Goal: Task Accomplishment & Management: Manage account settings

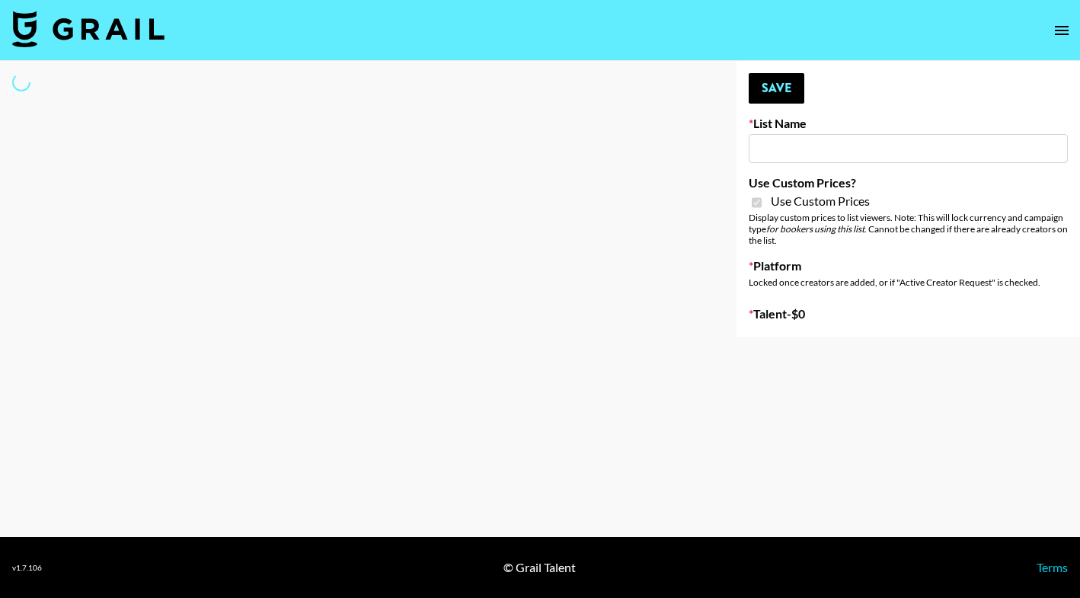
type input "ZENOWELL AI"
checkbox input "true"
select select "Brand"
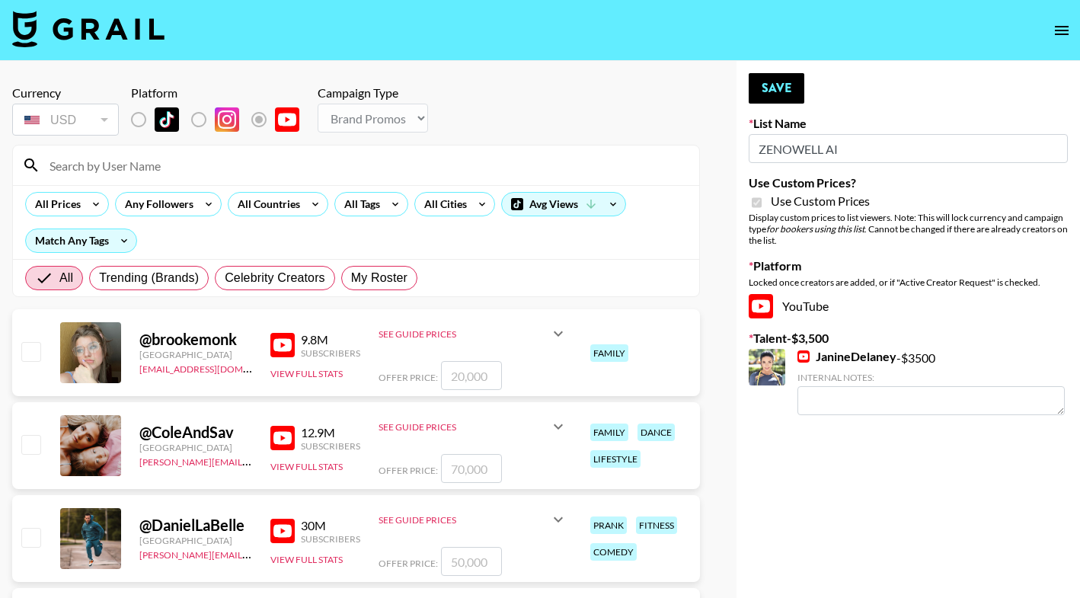
click at [206, 168] on input at bounding box center [365, 165] width 650 height 24
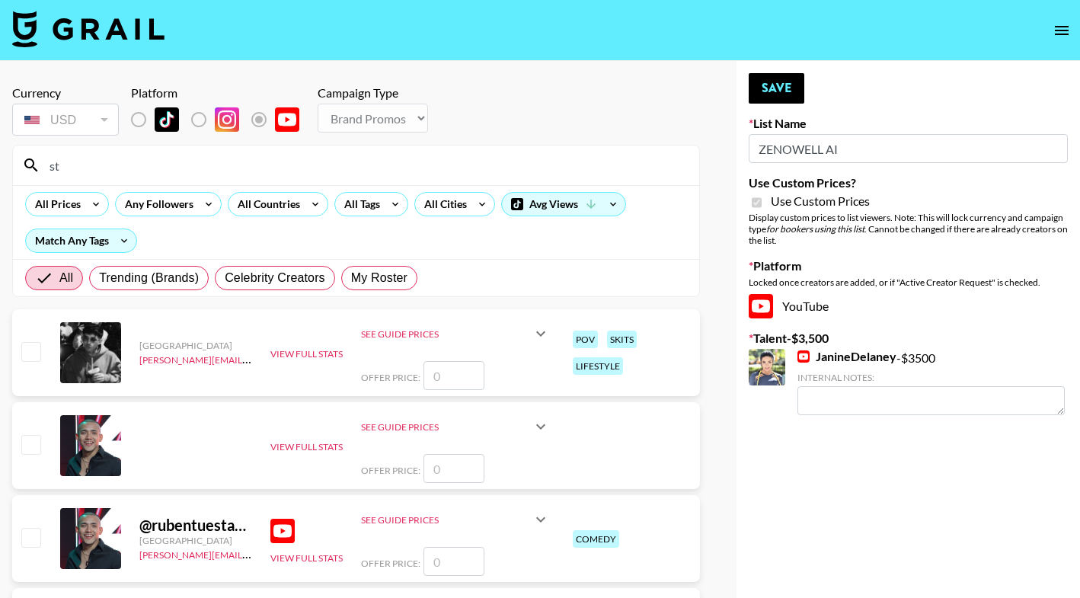
type input "s"
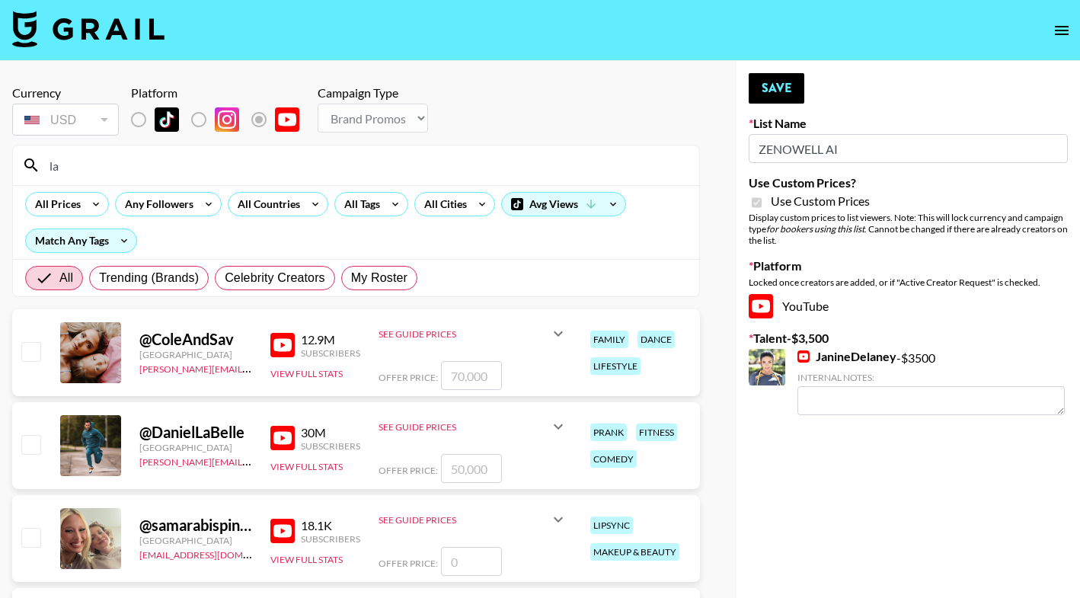
type input "l"
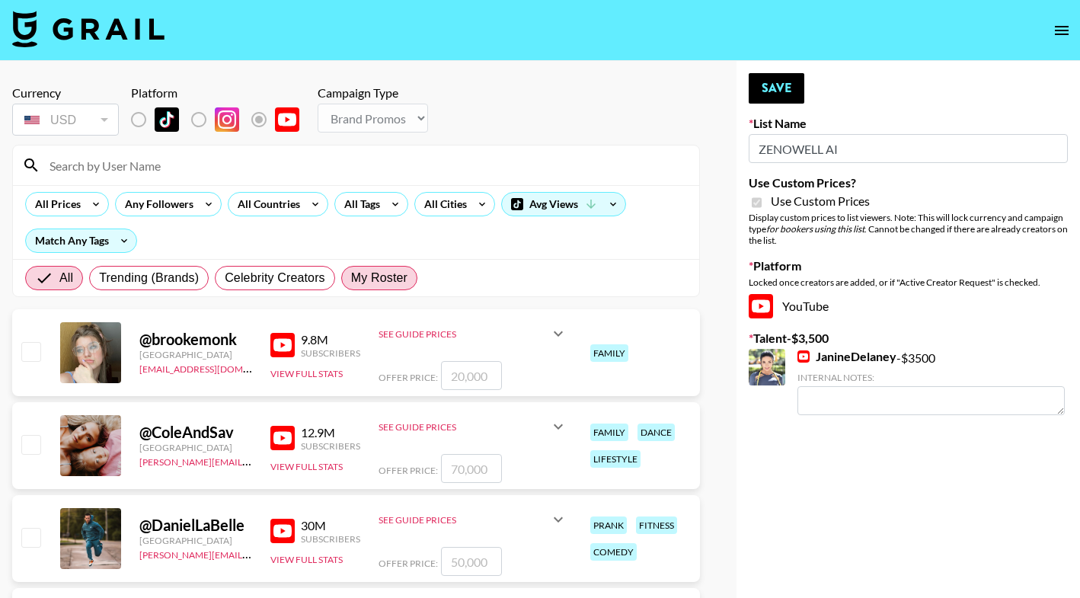
click at [353, 277] on span "My Roster" at bounding box center [379, 278] width 56 height 18
click at [351, 278] on input "My Roster" at bounding box center [351, 278] width 0 height 0
radio input "true"
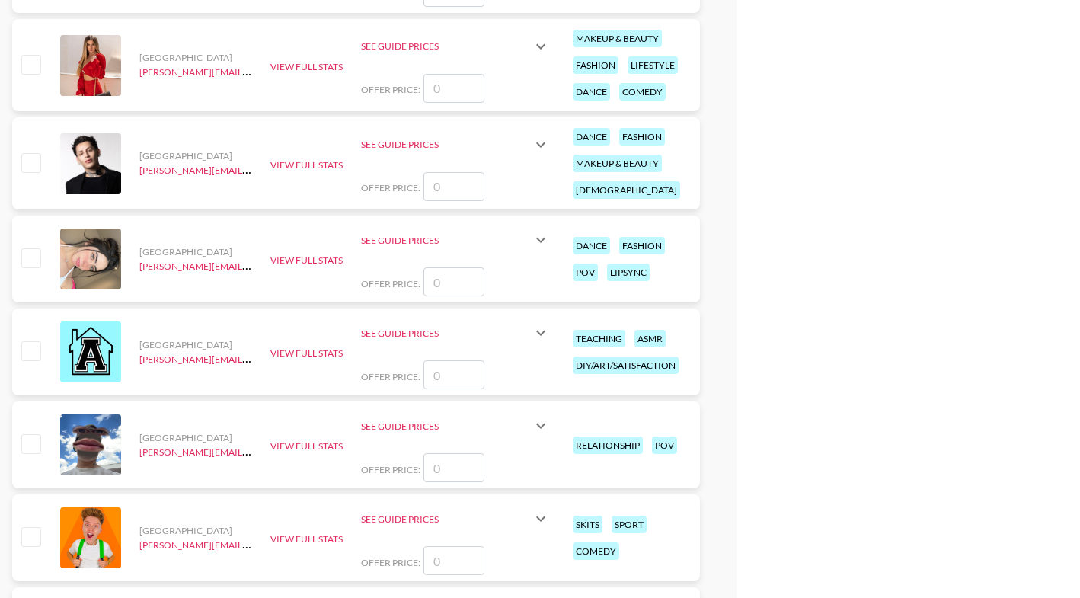
scroll to position [1255, 0]
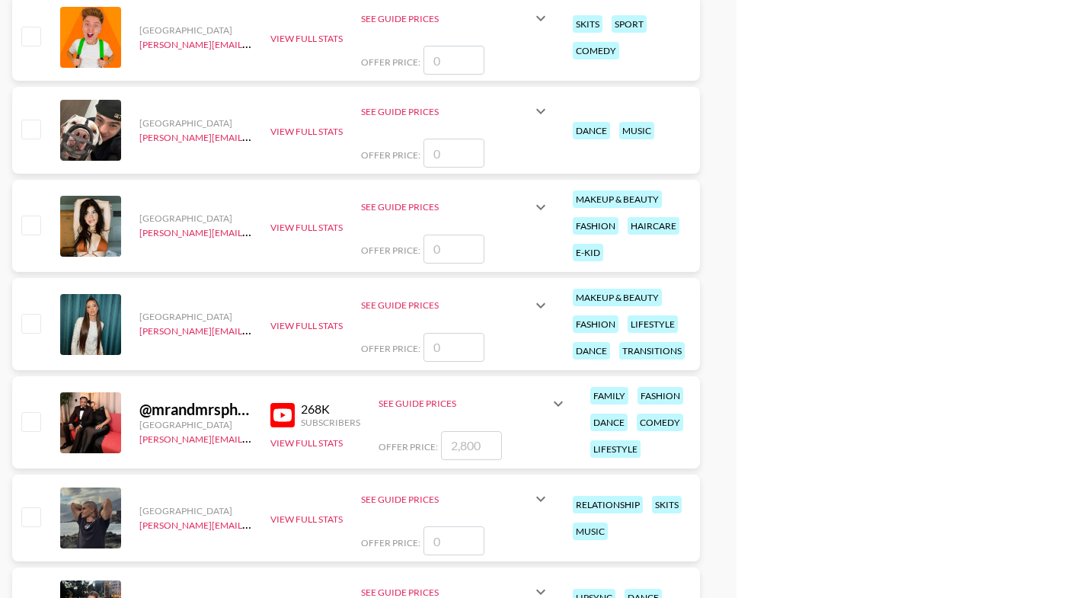
click at [25, 420] on input "checkbox" at bounding box center [30, 421] width 18 height 18
checkbox input "true"
type input "2800"
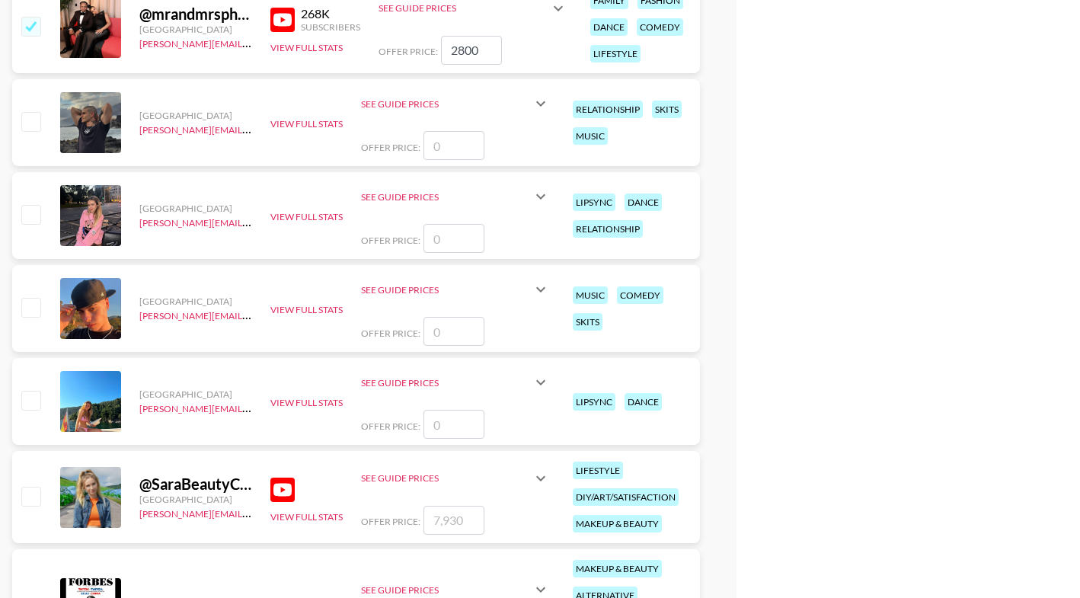
scroll to position [1526, 0]
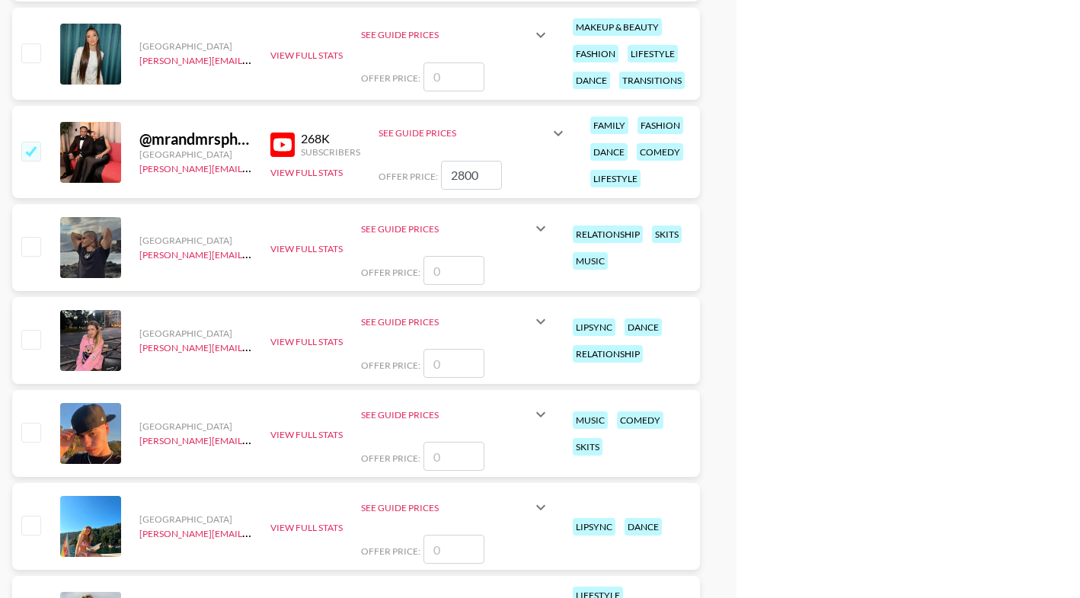
click at [488, 173] on input "2800" at bounding box center [471, 175] width 61 height 29
checkbox input "false"
checkbox input "true"
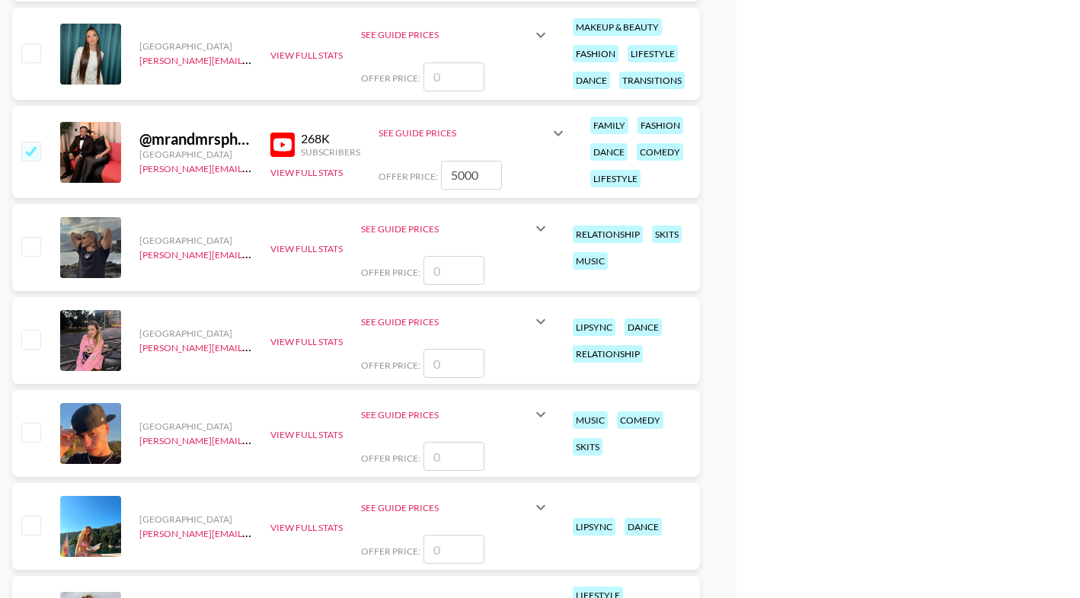
type input "5000"
click at [515, 145] on div "See Guide Prices" at bounding box center [473, 133] width 189 height 37
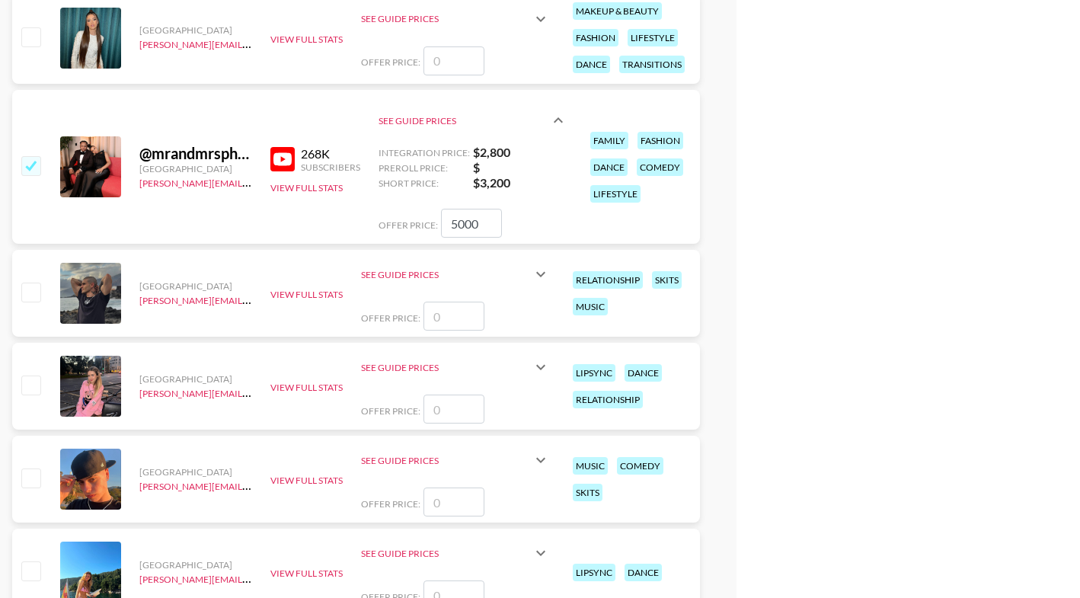
scroll to position [1545, 0]
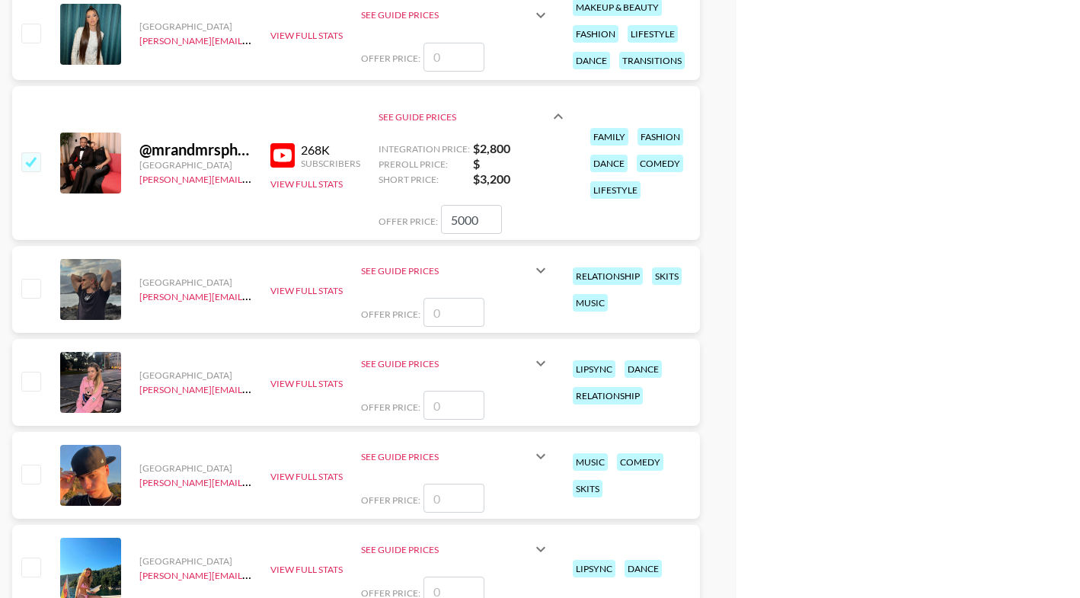
click at [483, 222] on input "5000" at bounding box center [471, 219] width 61 height 29
checkbox input "false"
checkbox input "true"
type input "4000"
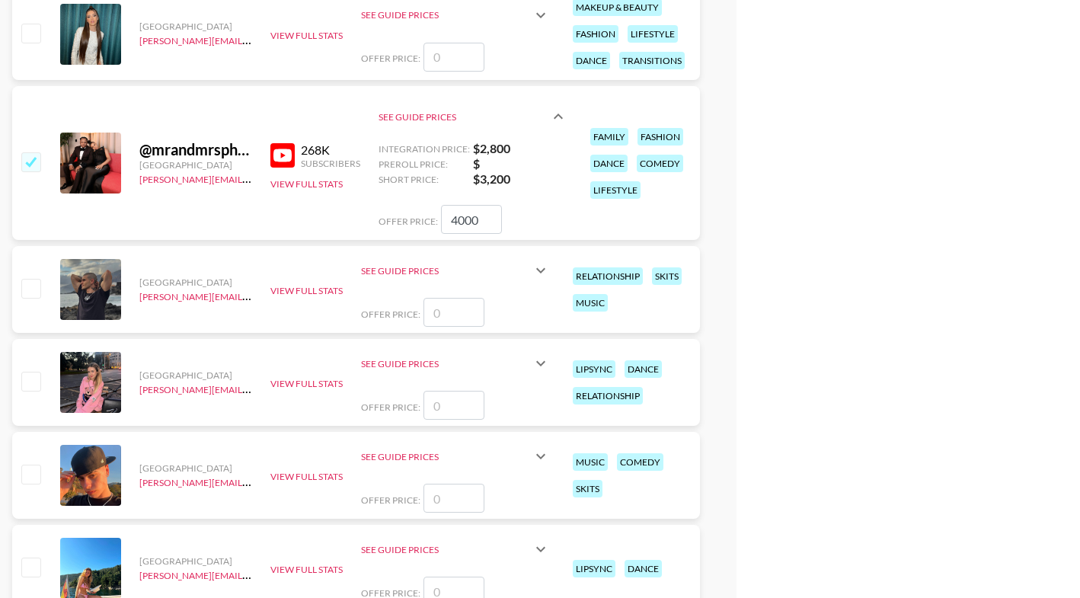
click at [331, 209] on div "@ mrandmrsphoenix [GEOGRAPHIC_DATA] [PERSON_NAME][EMAIL_ADDRESS][DOMAIN_NAME] 2…" at bounding box center [356, 163] width 688 height 154
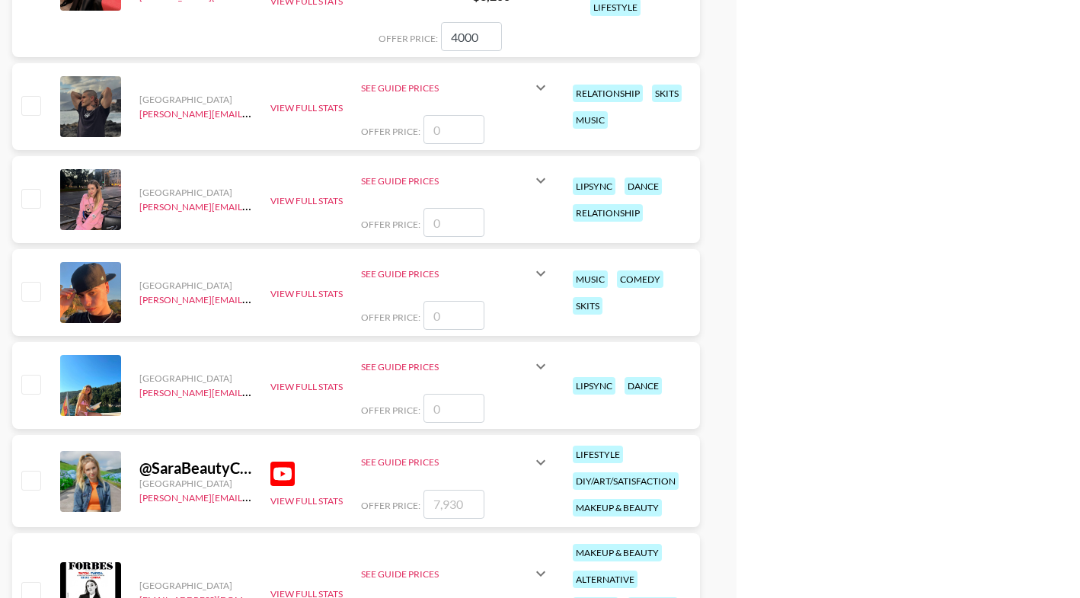
scroll to position [1831, 0]
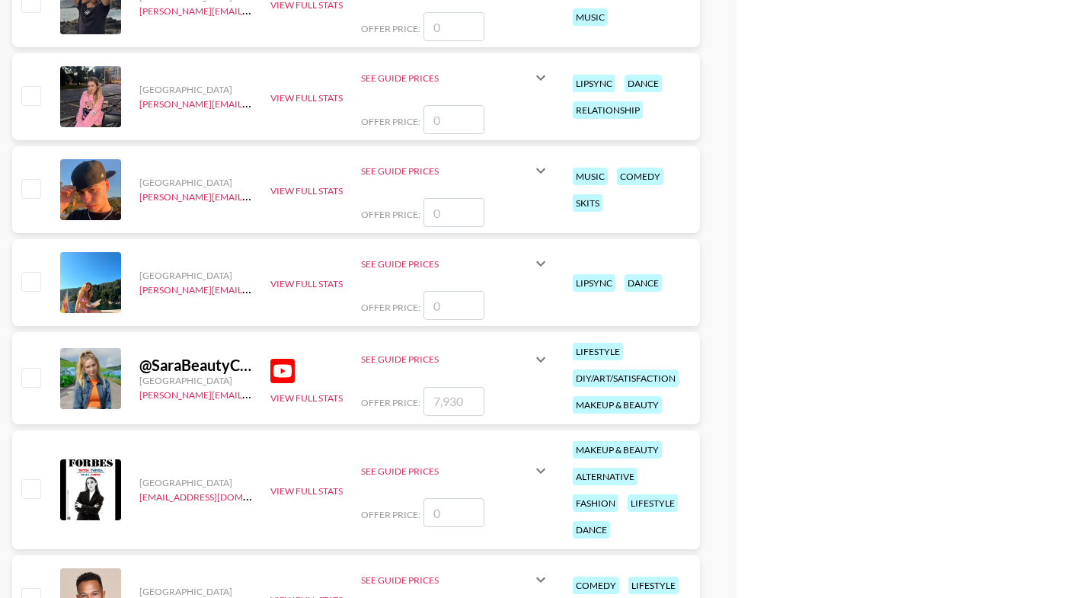
click at [532, 361] on icon at bounding box center [541, 359] width 18 height 18
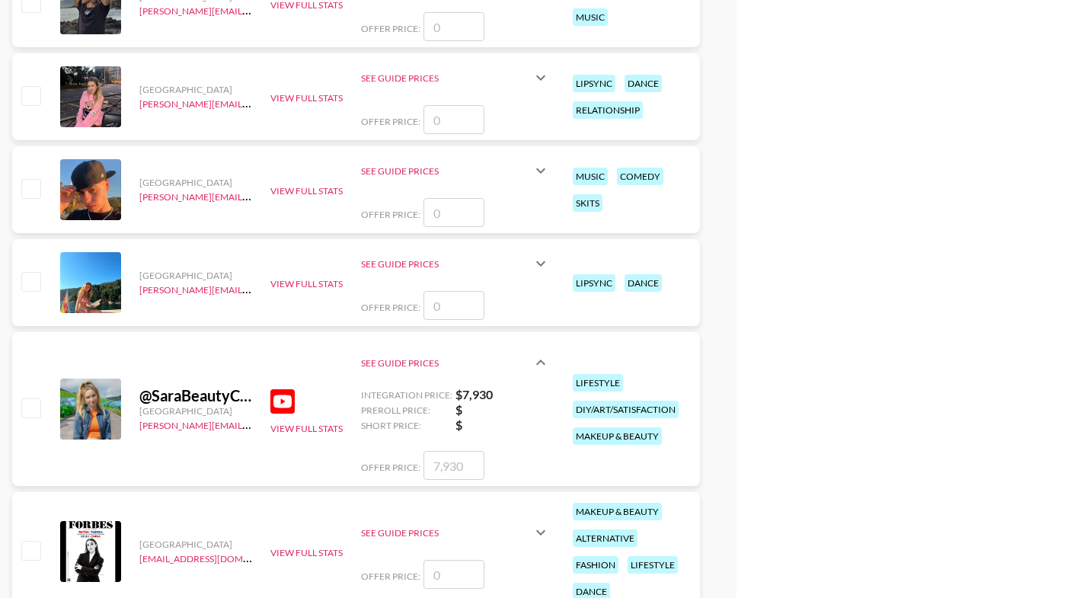
click at [27, 401] on input "checkbox" at bounding box center [30, 407] width 18 height 18
checkbox input "true"
type input "7930"
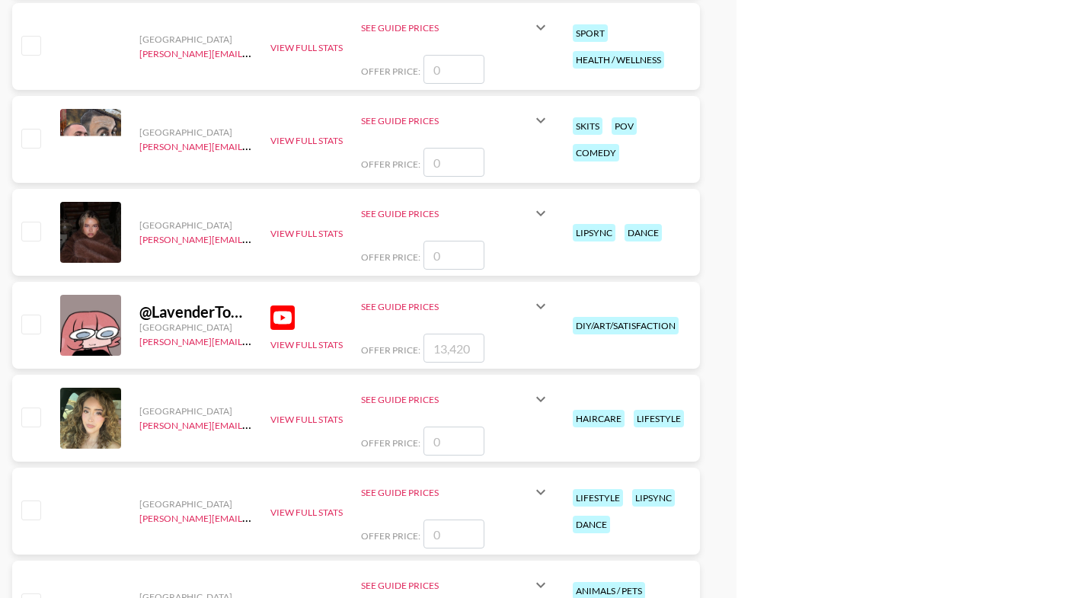
scroll to position [6727, 0]
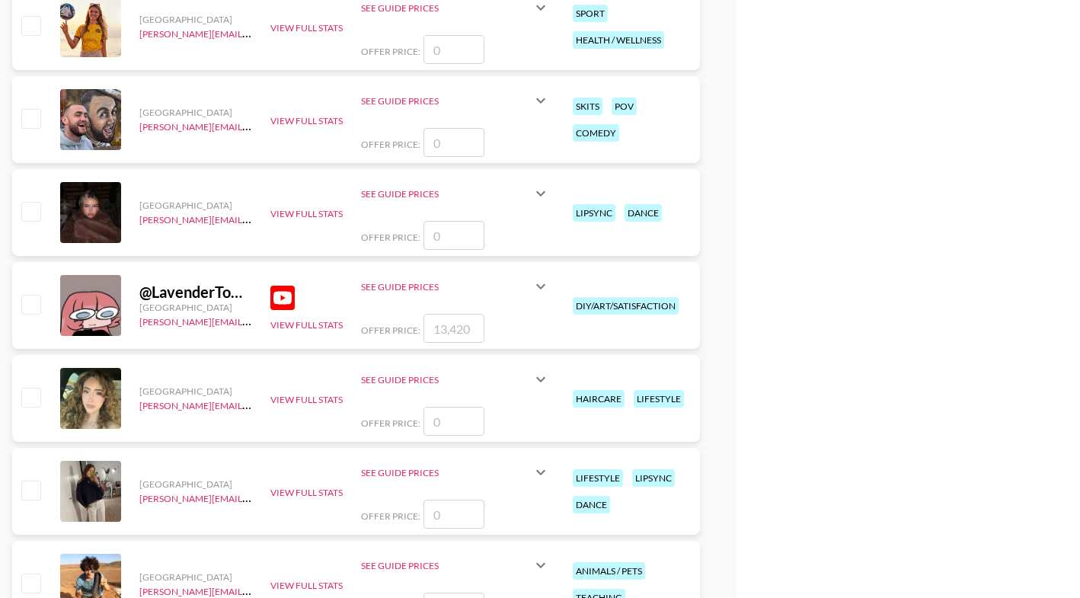
click at [31, 312] on input "checkbox" at bounding box center [30, 304] width 18 height 18
checkbox input "true"
type input "13420"
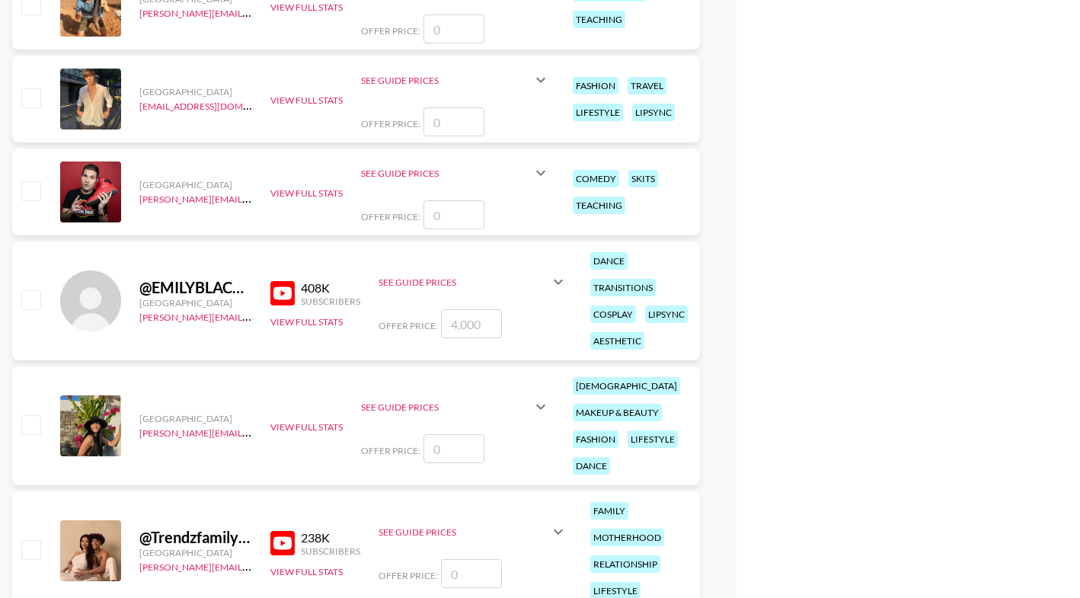
scroll to position [7312, 0]
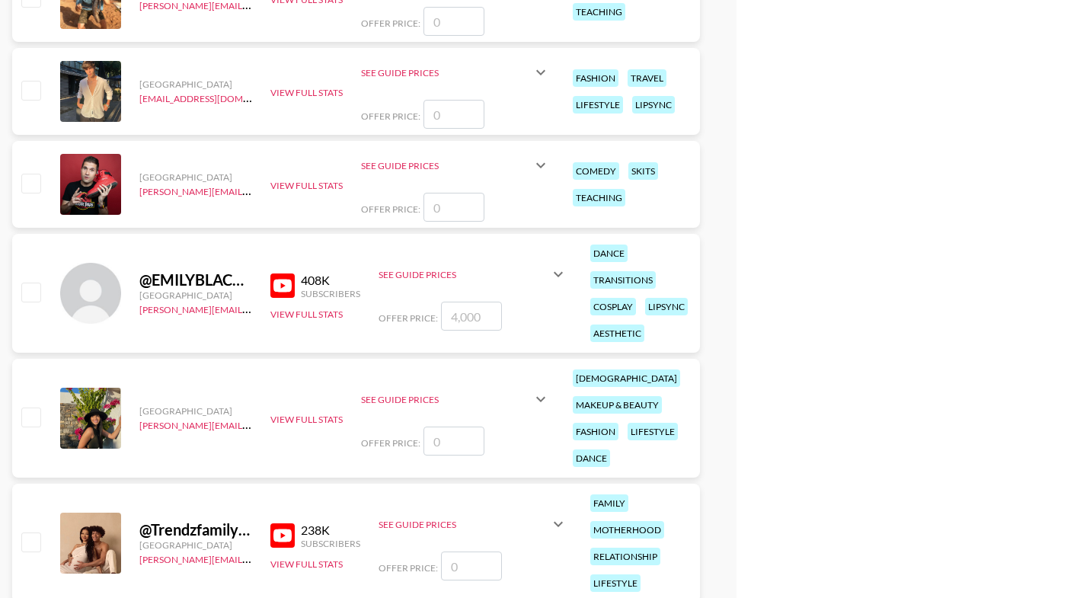
click at [24, 293] on input "checkbox" at bounding box center [30, 292] width 18 height 18
checkbox input "true"
type input "4000"
click at [487, 330] on input "4000" at bounding box center [471, 316] width 61 height 29
click at [484, 321] on input "4000" at bounding box center [471, 316] width 61 height 29
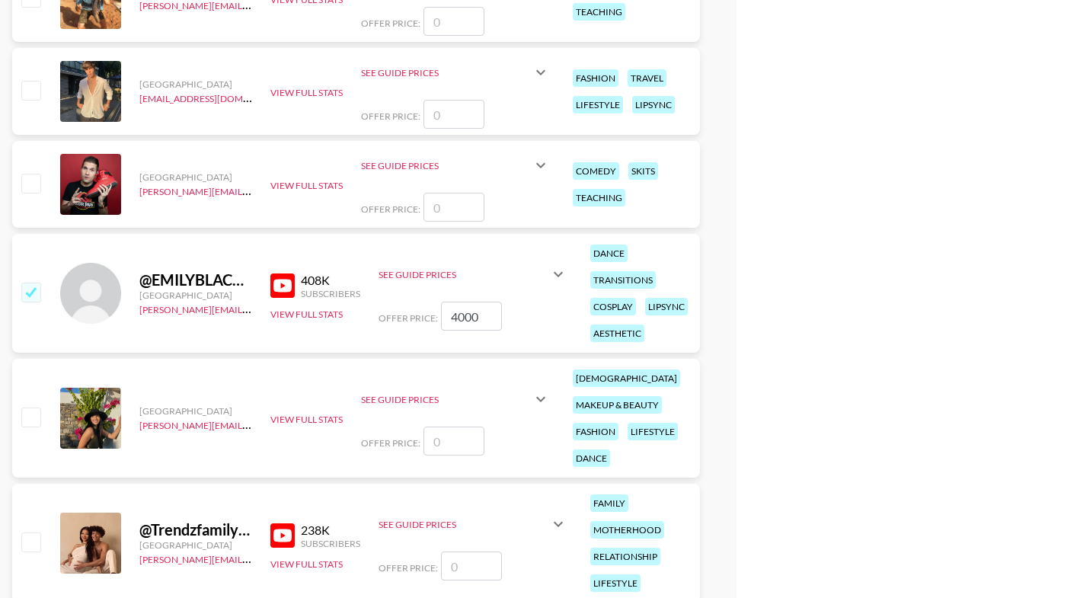
click at [484, 321] on input "4000" at bounding box center [471, 316] width 61 height 29
checkbox input "false"
checkbox input "true"
type input "10000"
click at [416, 328] on div "Offer Price: 10000" at bounding box center [473, 316] width 189 height 29
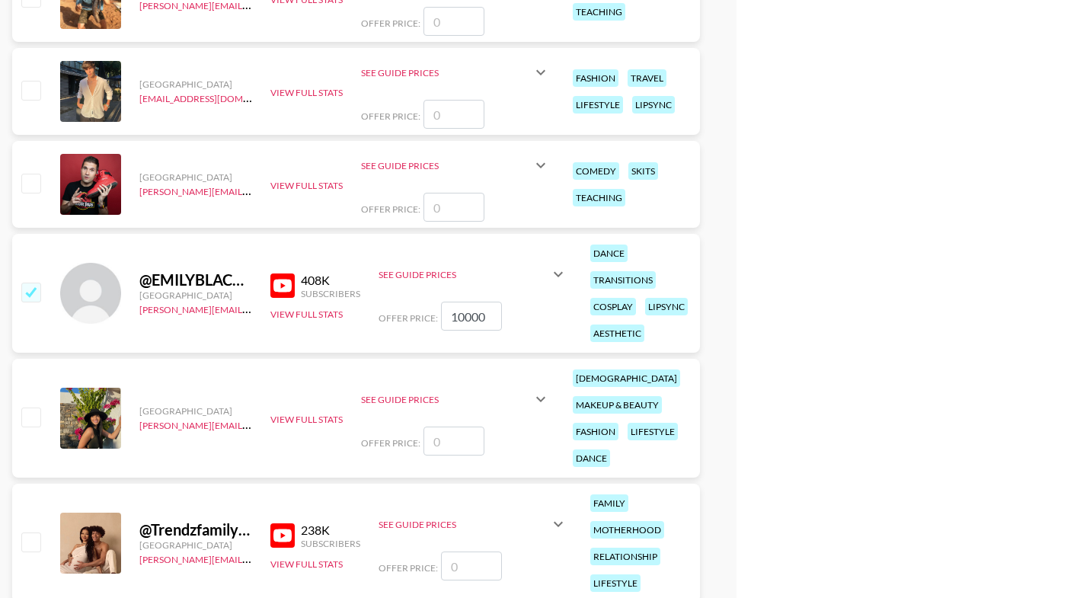
scroll to position [7456, 0]
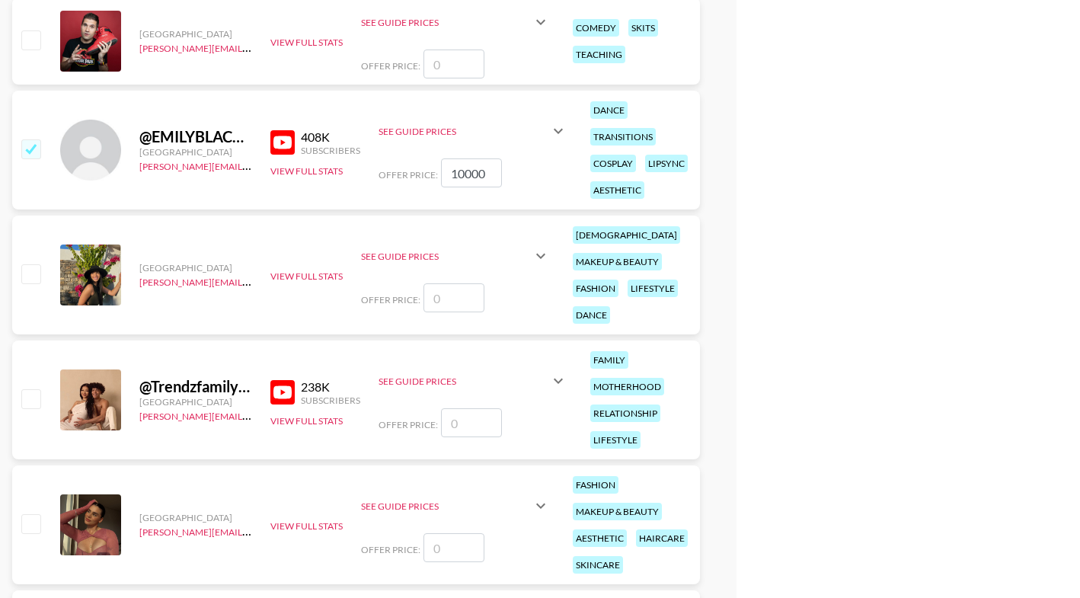
click at [30, 398] on input "checkbox" at bounding box center [30, 398] width 18 height 18
click at [465, 420] on input "number" at bounding box center [471, 422] width 61 height 29
checkbox input "true"
type input "3500"
click at [405, 446] on div "@ Trendzfamilyofficial [GEOGRAPHIC_DATA] [PERSON_NAME][EMAIL_ADDRESS][DOMAIN_NA…" at bounding box center [356, 399] width 688 height 119
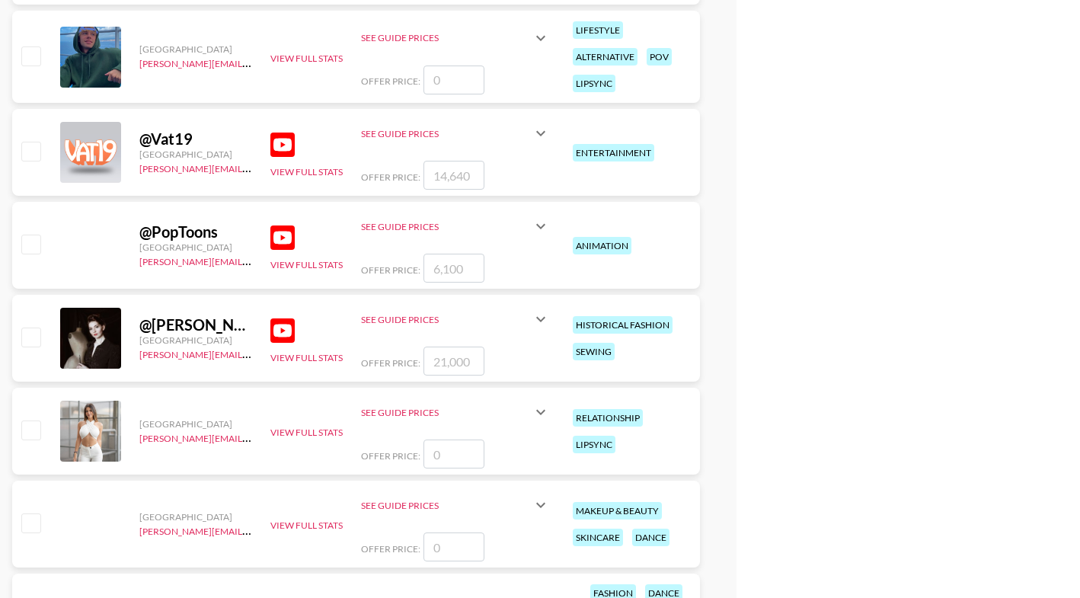
scroll to position [9444, 0]
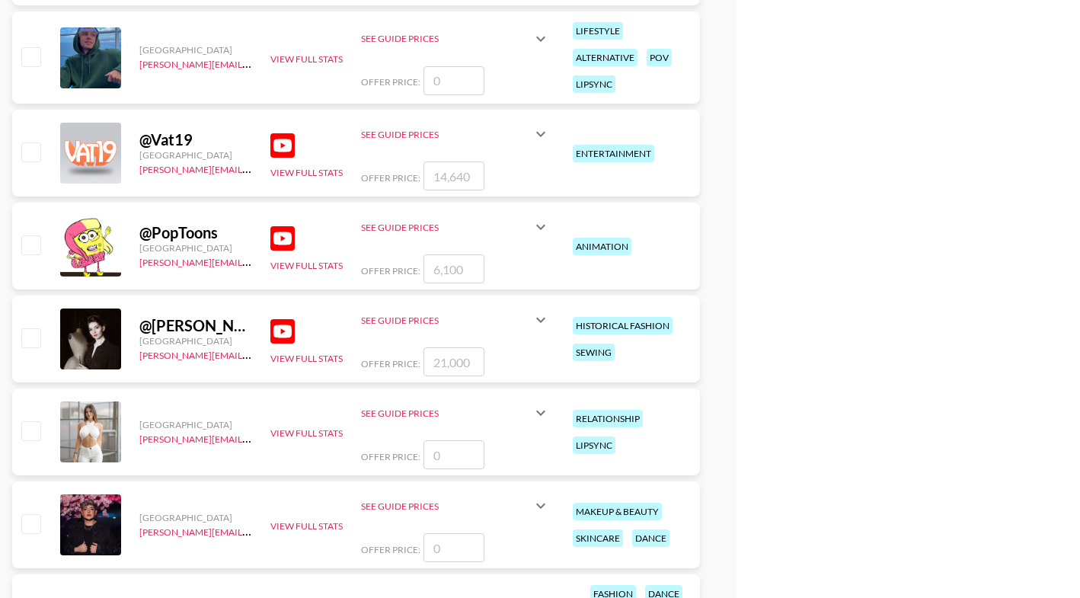
click at [34, 148] on input "checkbox" at bounding box center [30, 151] width 18 height 18
checkbox input "true"
type input "14640"
click at [30, 253] on input "checkbox" at bounding box center [30, 244] width 18 height 18
checkbox input "true"
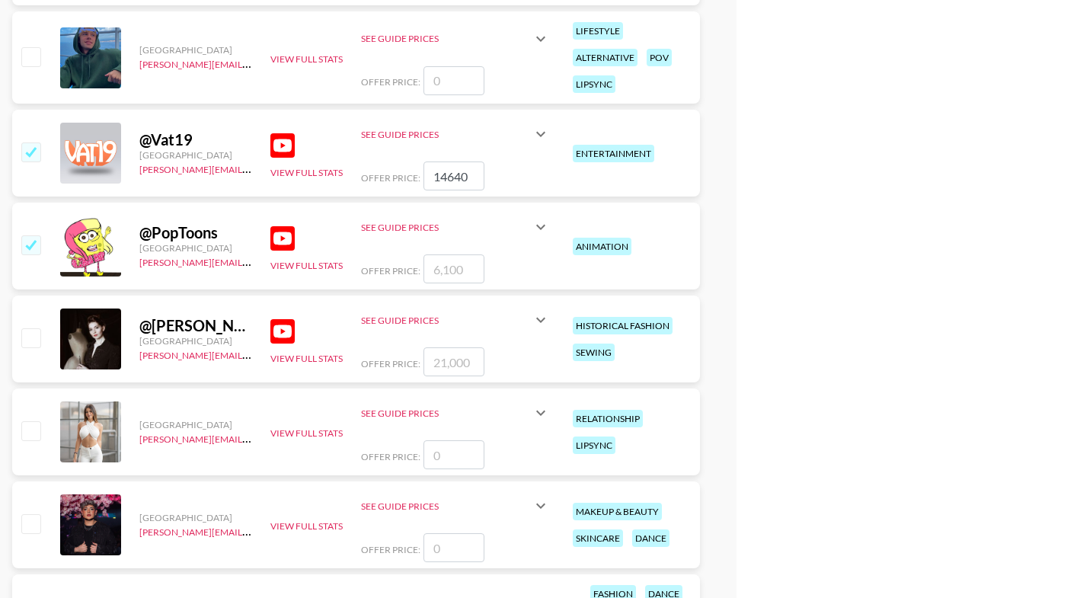
type input "6100"
click at [27, 340] on input "checkbox" at bounding box center [30, 337] width 18 height 18
checkbox input "true"
type input "21000"
click at [280, 331] on img at bounding box center [282, 331] width 24 height 24
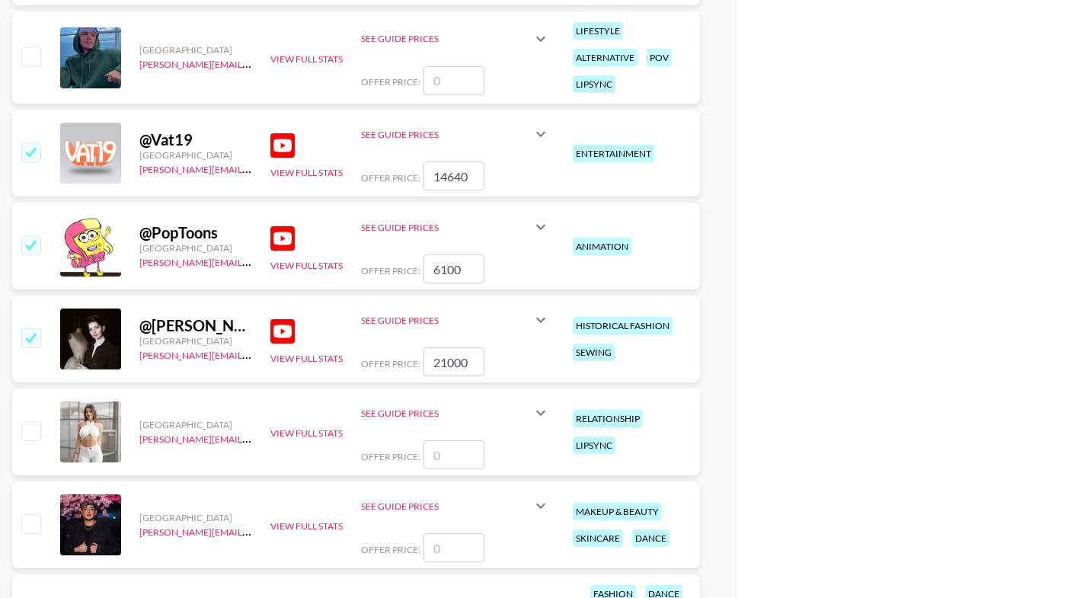
click at [273, 235] on img at bounding box center [282, 238] width 24 height 24
click at [30, 251] on input "checkbox" at bounding box center [30, 244] width 18 height 18
checkbox input "false"
click at [283, 146] on img at bounding box center [282, 145] width 24 height 24
click at [29, 149] on input "checkbox" at bounding box center [30, 151] width 18 height 18
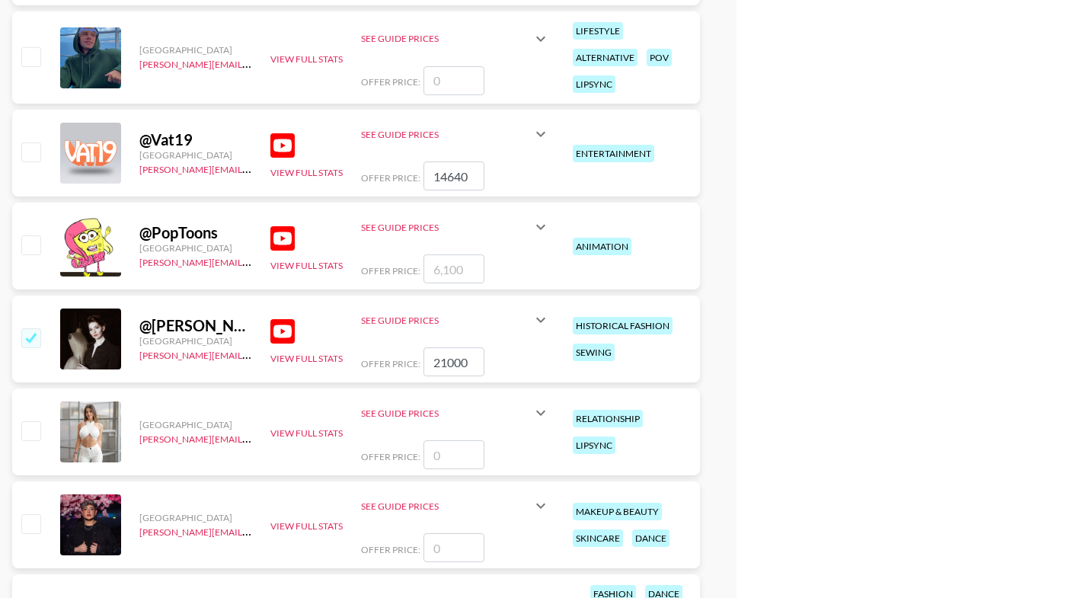
checkbox input "false"
click at [286, 331] on img at bounding box center [282, 331] width 24 height 24
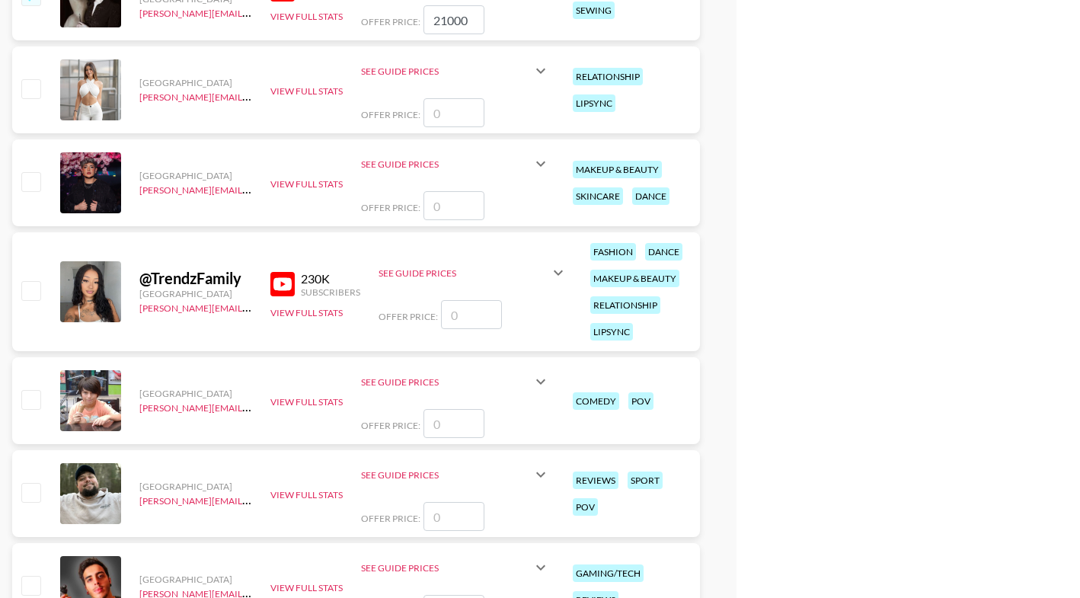
scroll to position [9845, 0]
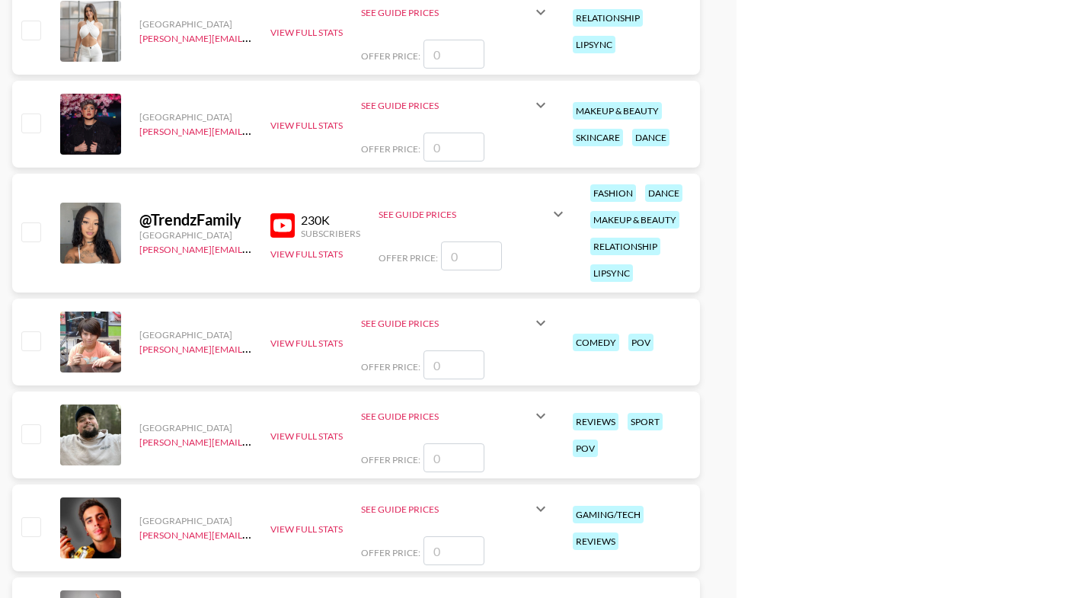
click at [285, 218] on img at bounding box center [282, 225] width 24 height 24
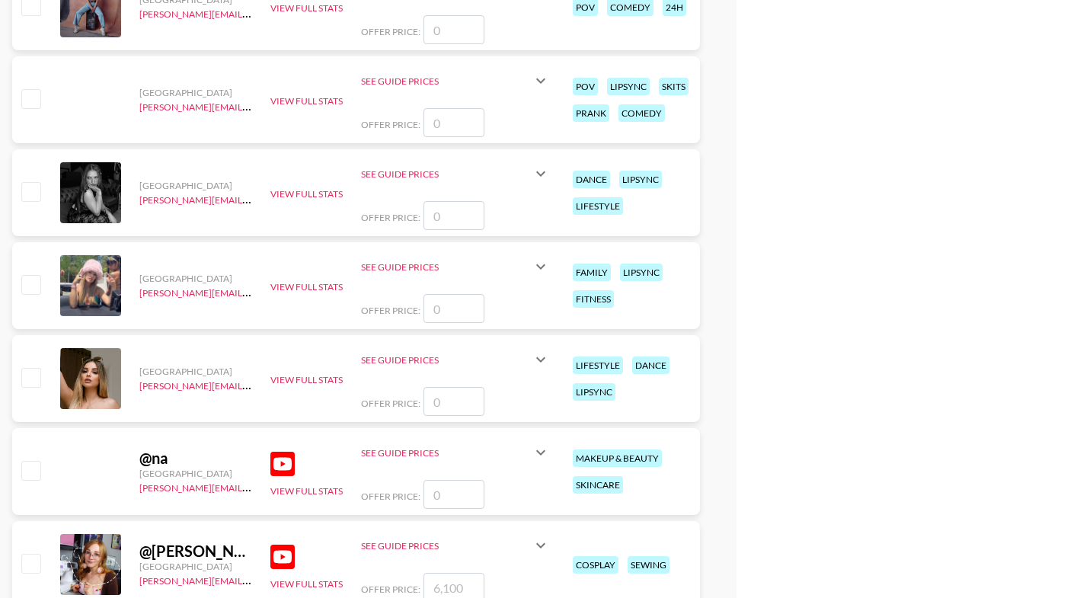
scroll to position [12391, 0]
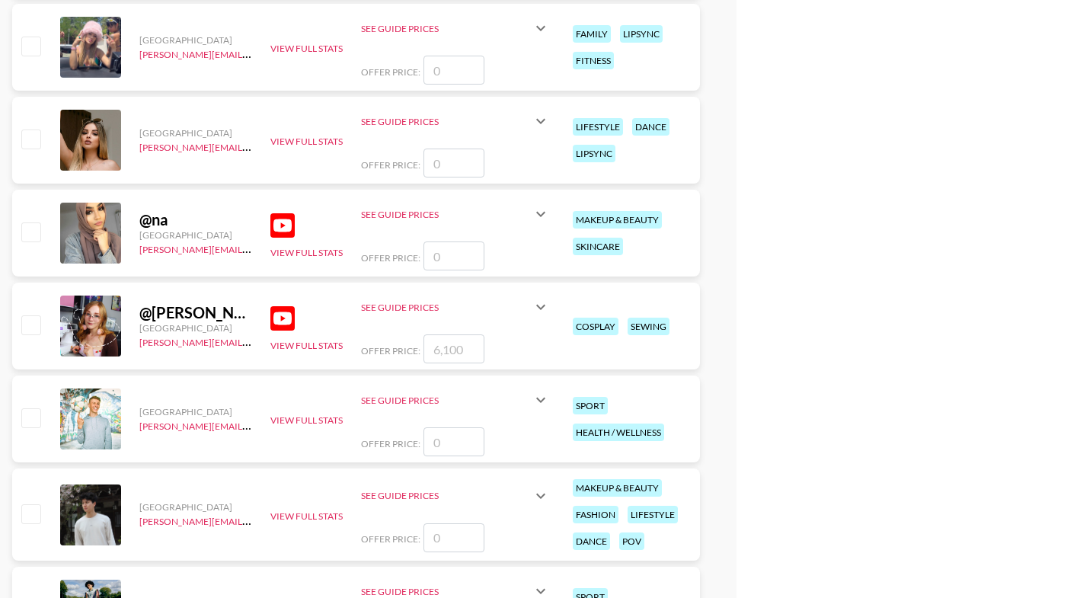
click at [280, 225] on img at bounding box center [282, 225] width 24 height 24
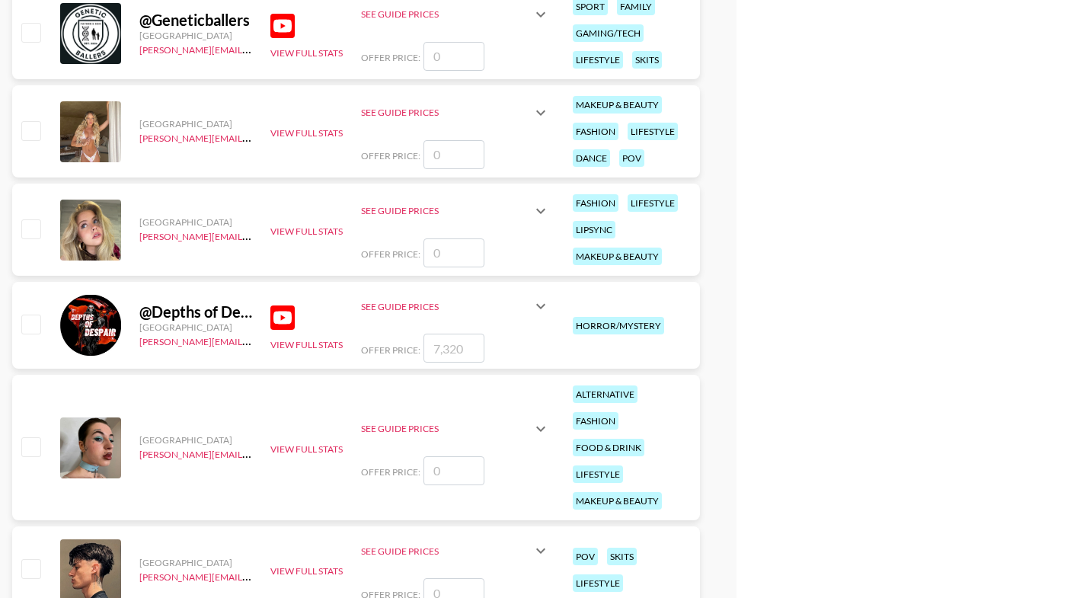
scroll to position [13206, 0]
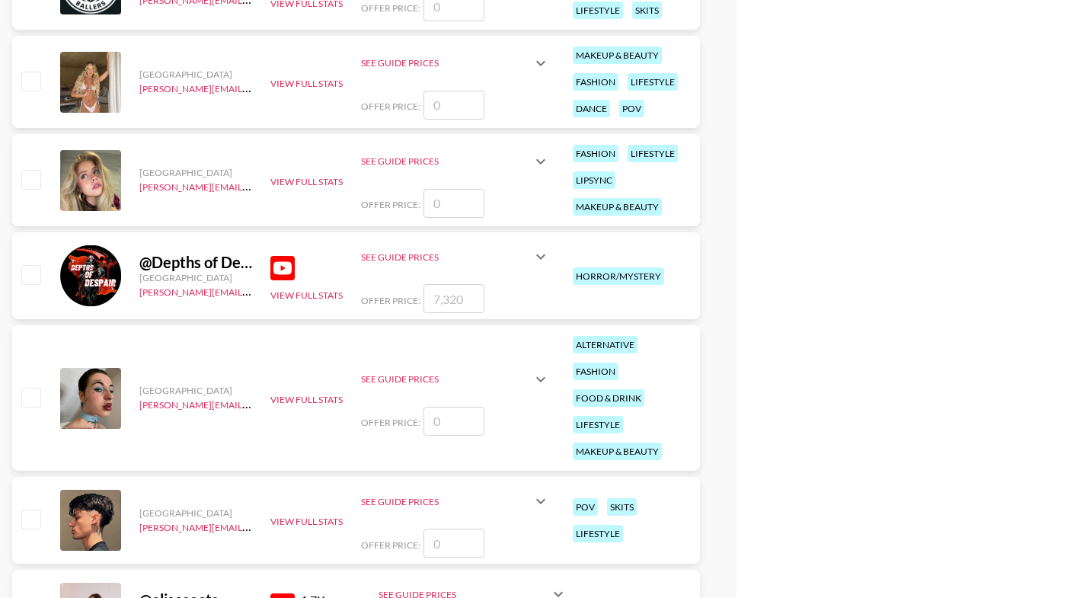
click at [289, 267] on img at bounding box center [282, 268] width 24 height 24
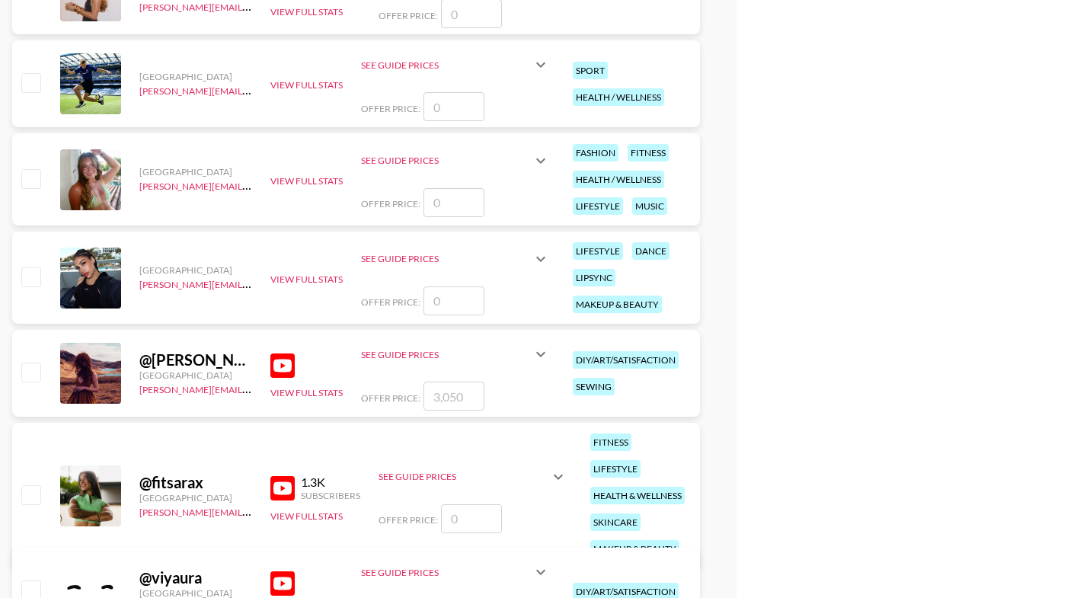
scroll to position [13947, 0]
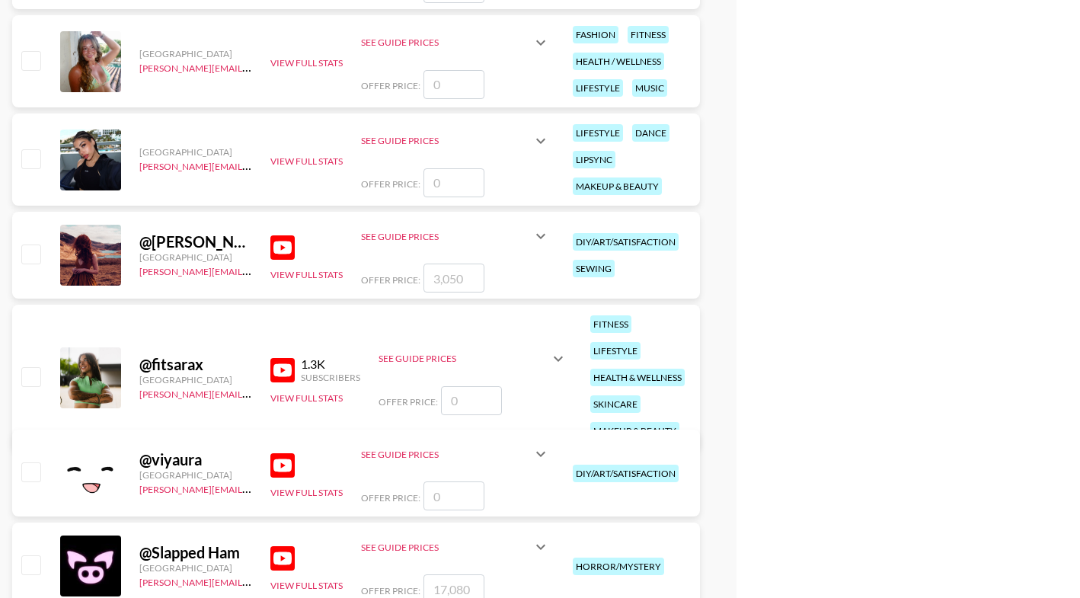
click at [282, 250] on img at bounding box center [282, 247] width 24 height 24
click at [39, 255] on input "checkbox" at bounding box center [30, 254] width 18 height 18
checkbox input "true"
type input "3050"
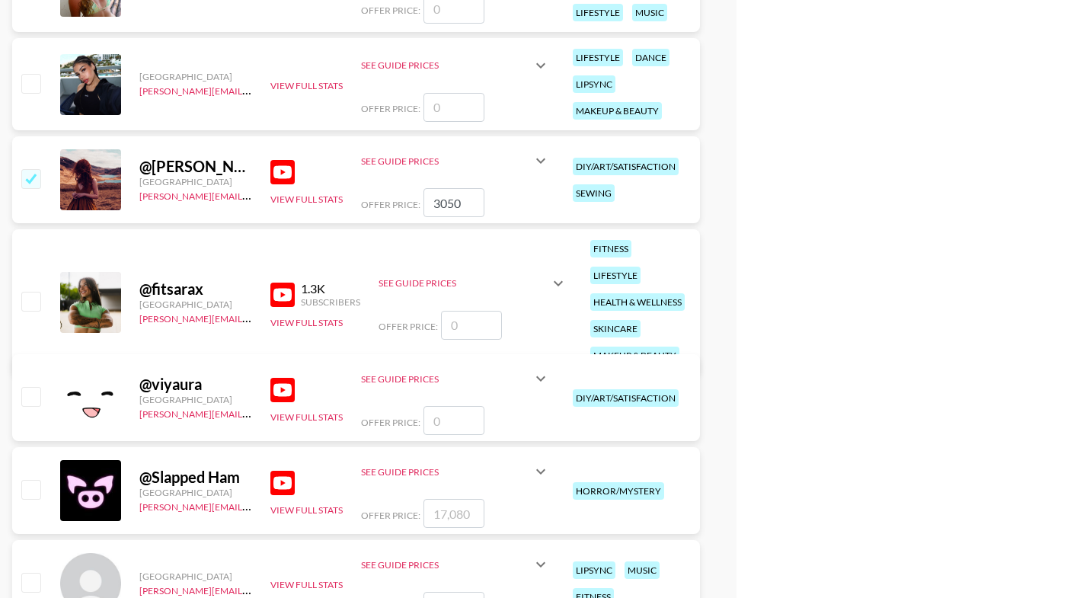
scroll to position [14088, 0]
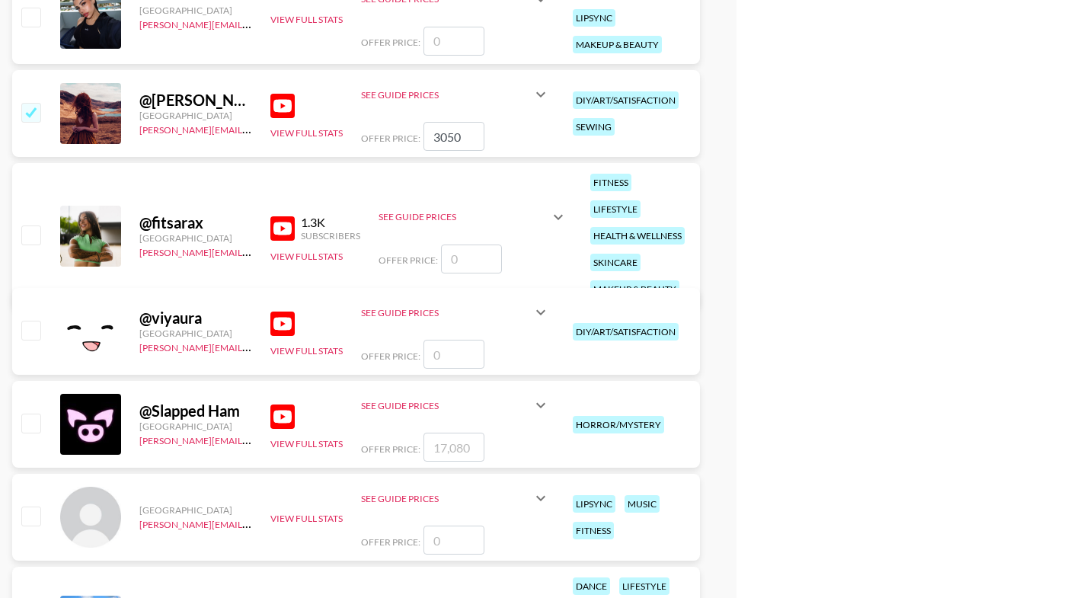
click at [448, 133] on input "3050" at bounding box center [454, 136] width 61 height 29
checkbox input "false"
checkbox input "true"
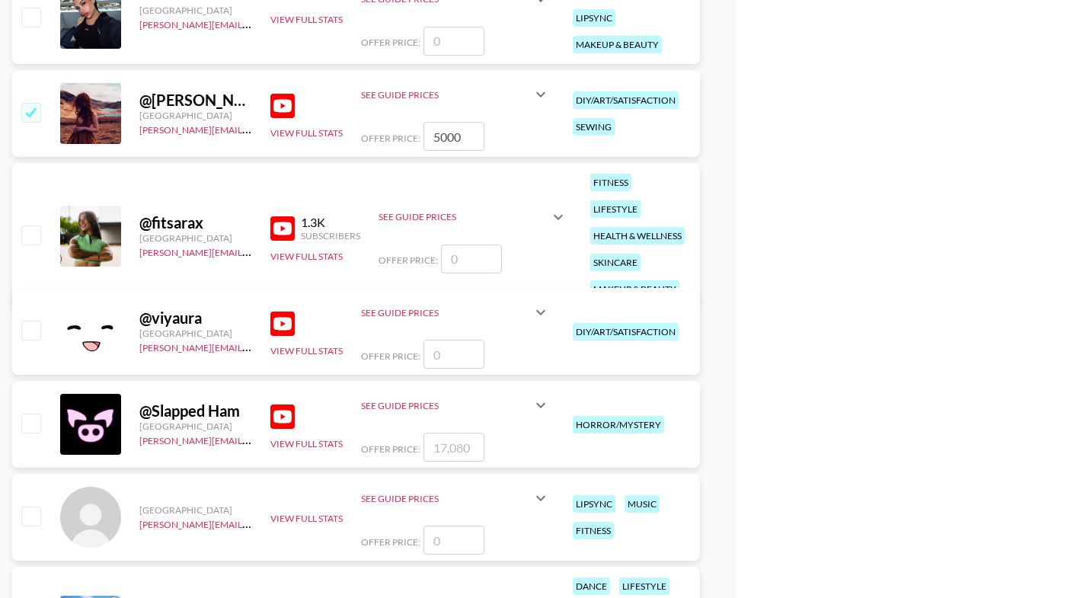
type input "5000"
click at [355, 145] on div "@ [PERSON_NAME] [GEOGRAPHIC_DATA] [PERSON_NAME][EMAIL_ADDRESS][DOMAIN_NAME] Vie…" at bounding box center [356, 113] width 688 height 87
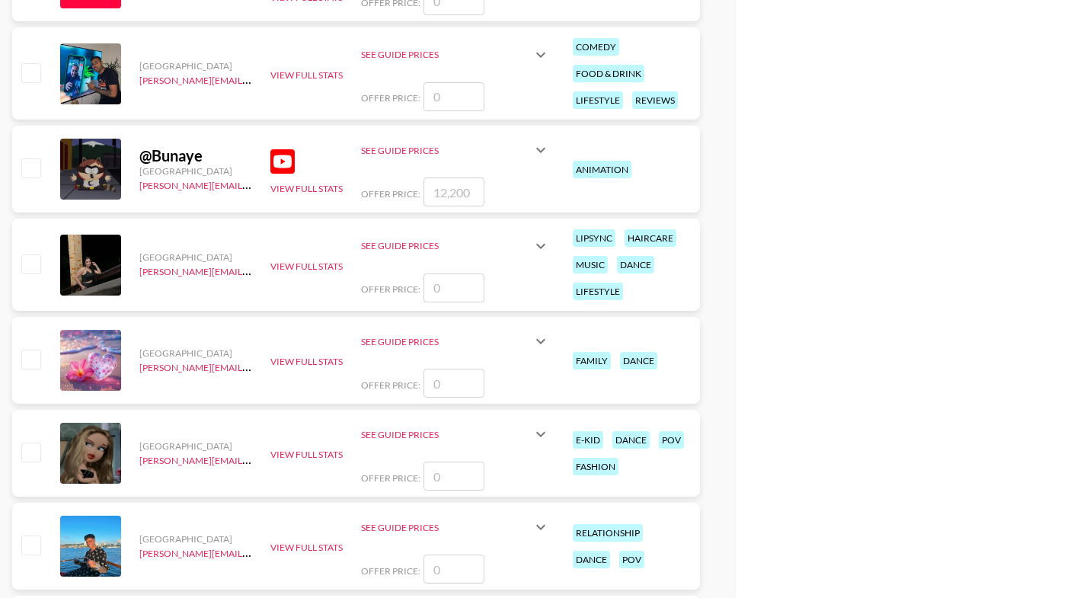
scroll to position [15047, 0]
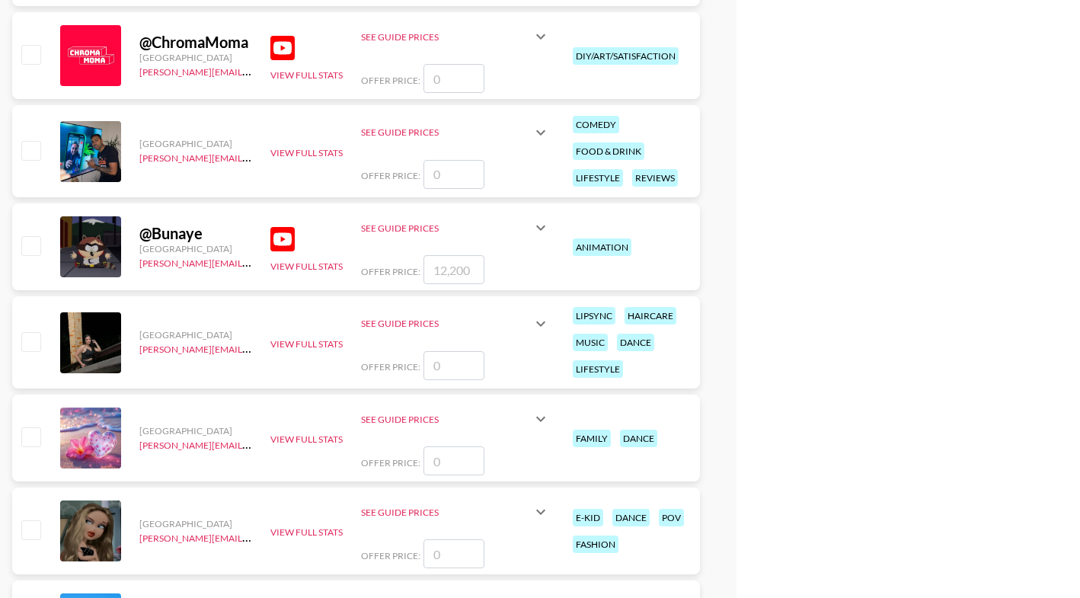
click at [285, 238] on img at bounding box center [282, 239] width 24 height 24
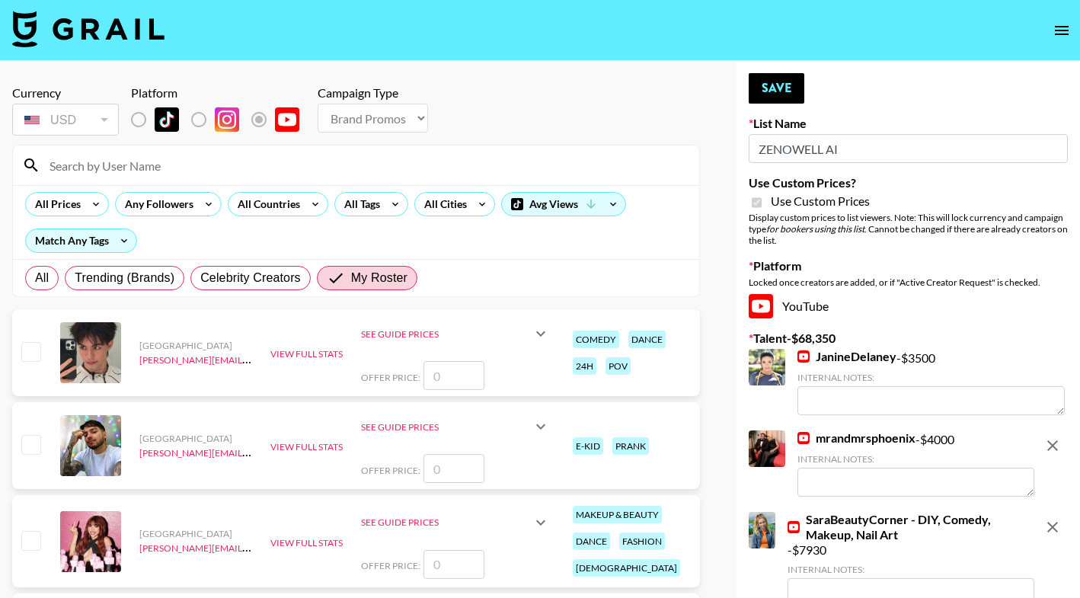
scroll to position [0, 0]
click at [777, 85] on button "Save" at bounding box center [777, 88] width 56 height 30
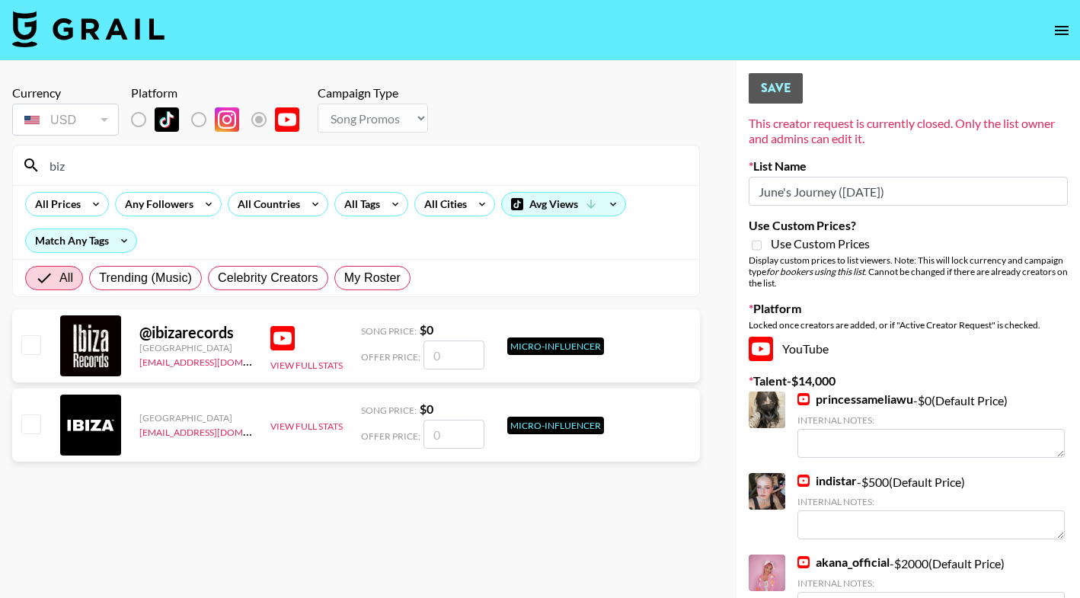
select select "Song"
type input "biz"
click at [87, 21] on img at bounding box center [88, 29] width 152 height 37
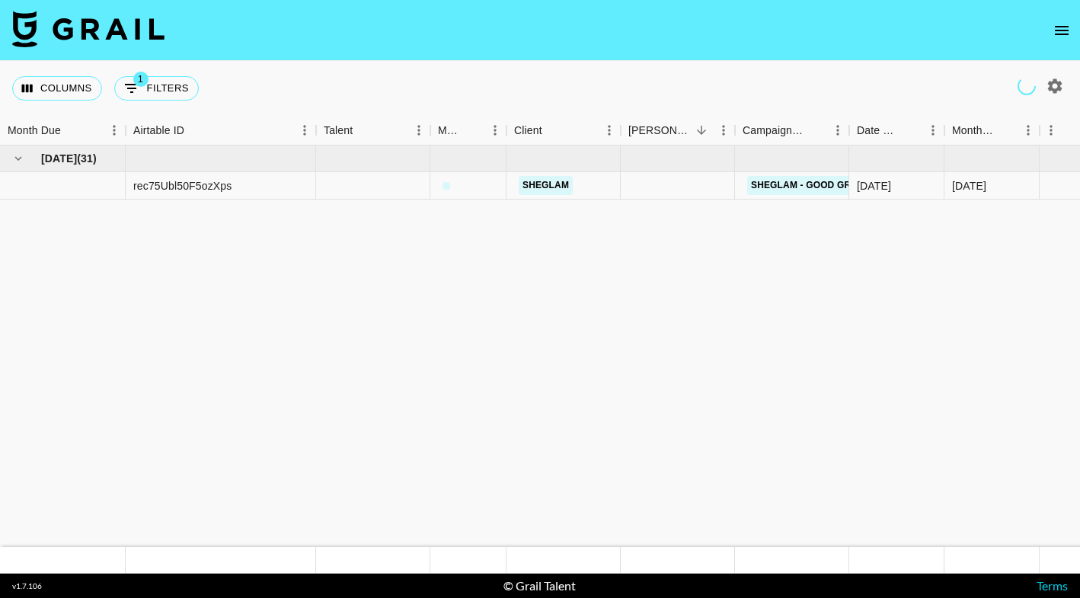
click at [1062, 32] on icon "open drawer" at bounding box center [1062, 30] width 18 height 18
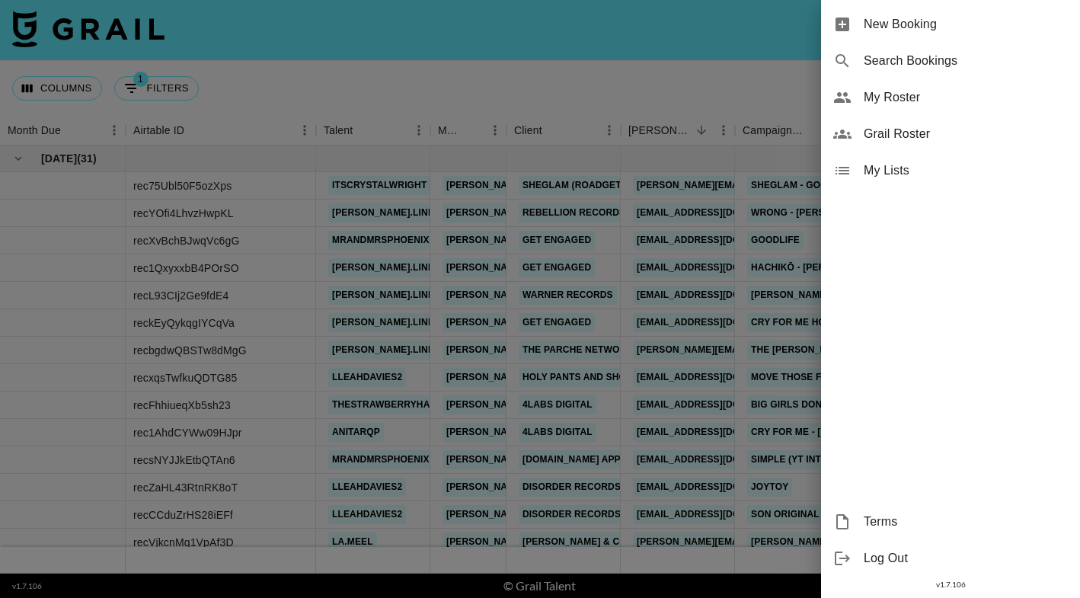
click at [913, 95] on span "My Roster" at bounding box center [966, 97] width 204 height 18
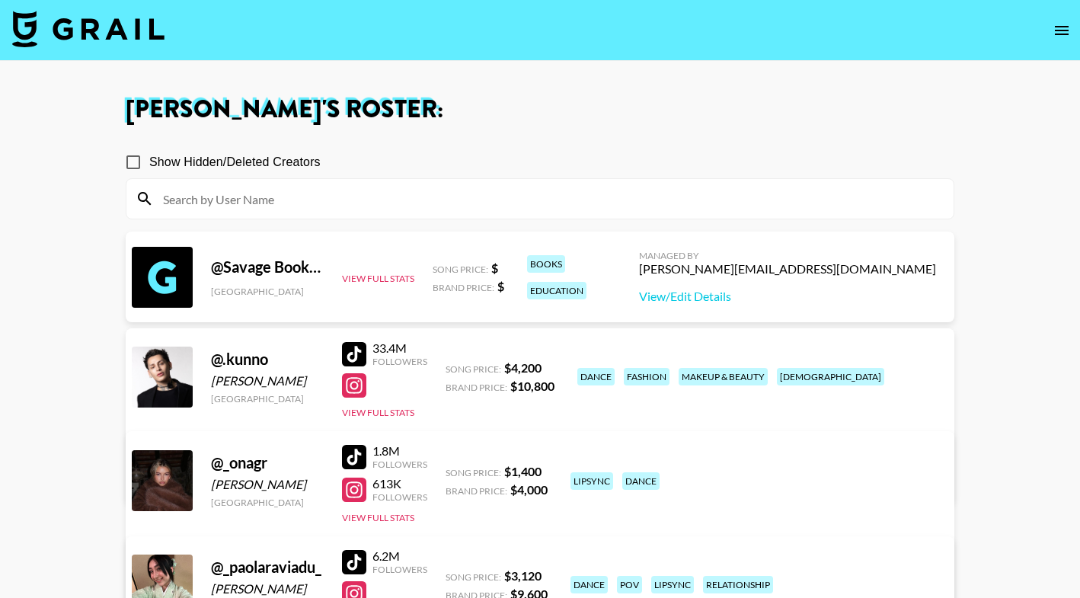
click at [293, 200] on input at bounding box center [549, 199] width 791 height 24
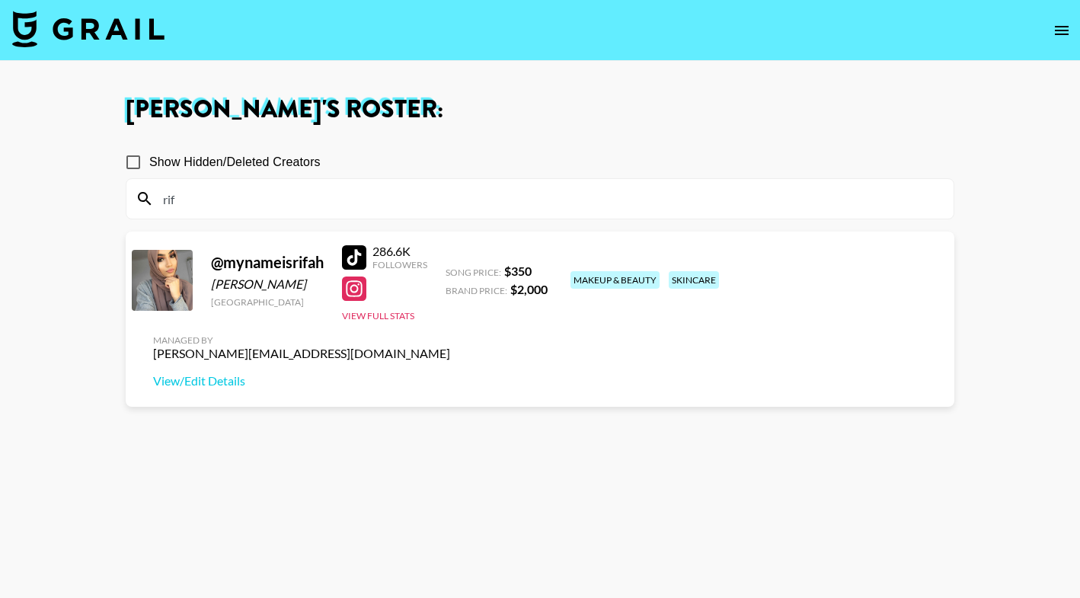
type input "rif"
drag, startPoint x: 283, startPoint y: 282, endPoint x: 213, endPoint y: 282, distance: 70.8
click at [213, 282] on div "Rifah Tasnim" at bounding box center [267, 283] width 113 height 15
copy div "Rifah Tasnim"
